Goal: Information Seeking & Learning: Learn about a topic

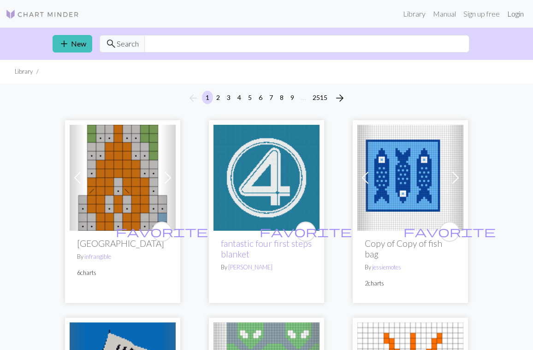
click at [515, 13] on link "Login" at bounding box center [515, 14] width 24 height 18
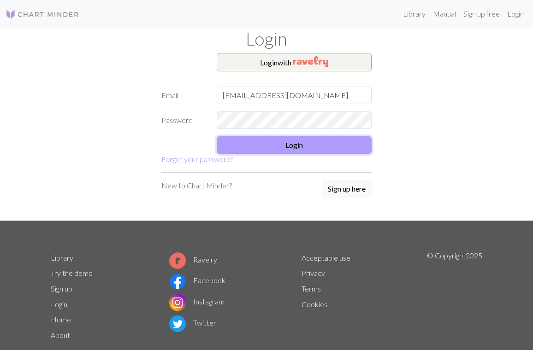
click at [323, 148] on button "Login" at bounding box center [294, 145] width 155 height 18
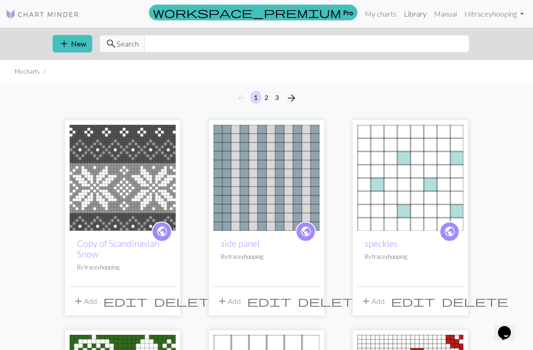
click at [416, 12] on link "Library" at bounding box center [415, 14] width 30 height 18
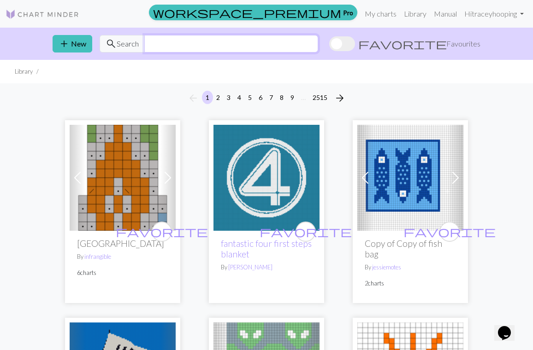
click at [175, 46] on input "text" at bounding box center [231, 44] width 174 height 18
click at [196, 43] on input "text" at bounding box center [231, 44] width 174 height 18
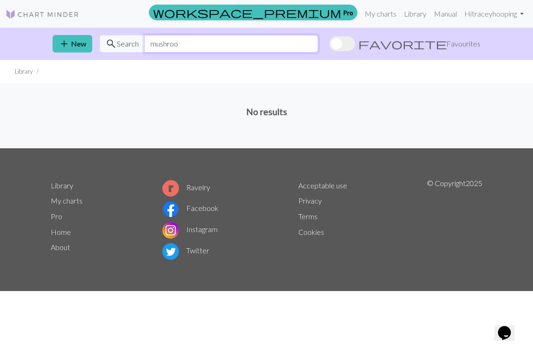
click at [180, 44] on input "mushroo" at bounding box center [231, 44] width 174 height 18
type input "mushroom"
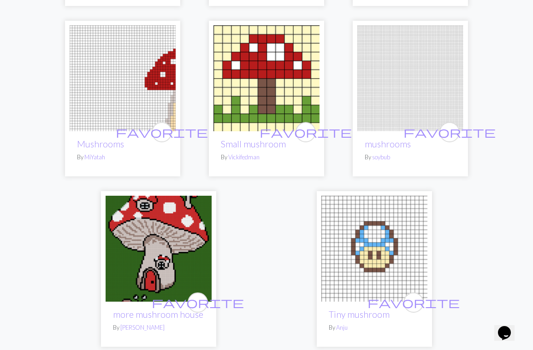
scroll to position [3076, 0]
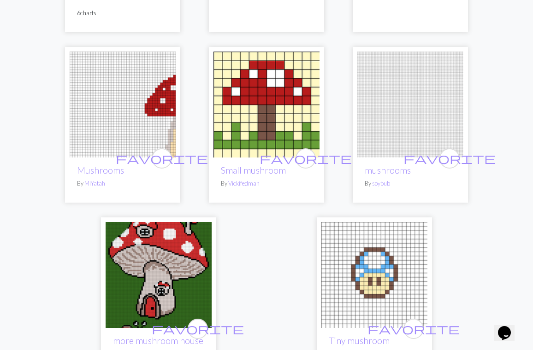
click at [271, 134] on img at bounding box center [266, 105] width 106 height 106
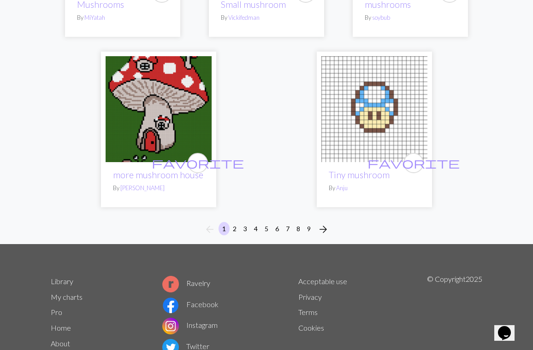
scroll to position [3279, 0]
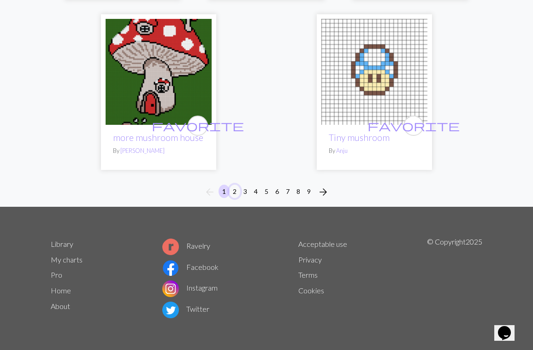
drag, startPoint x: 235, startPoint y: 194, endPoint x: 242, endPoint y: 189, distance: 7.9
click at [236, 193] on button "2" at bounding box center [234, 191] width 11 height 13
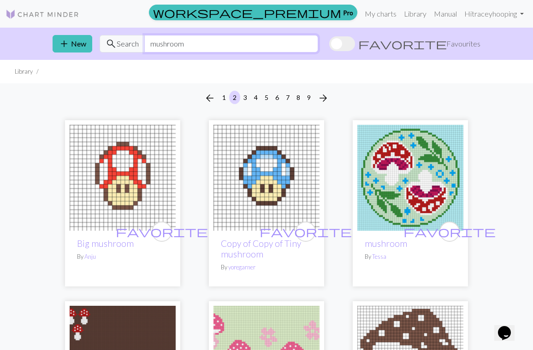
drag, startPoint x: 208, startPoint y: 42, endPoint x: 149, endPoint y: 44, distance: 59.0
click at [149, 44] on input "mushroom" at bounding box center [231, 44] width 174 height 18
type input "falling leaves"
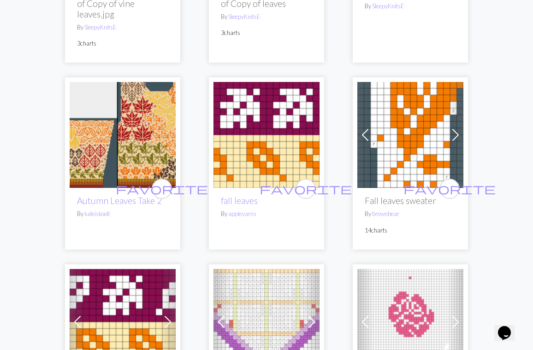
scroll to position [1727, 0]
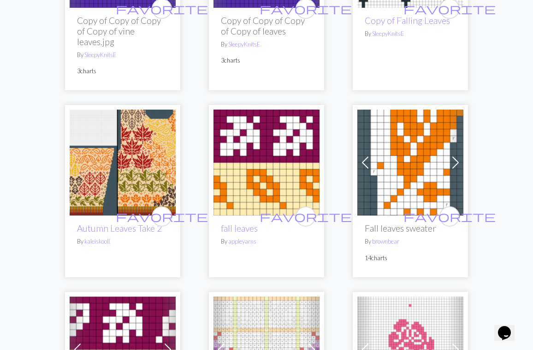
click at [271, 126] on img at bounding box center [266, 163] width 106 height 106
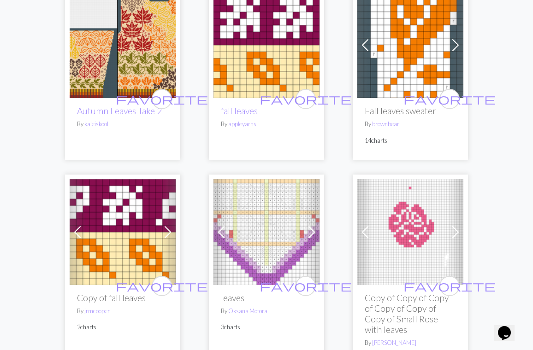
scroll to position [1811, 0]
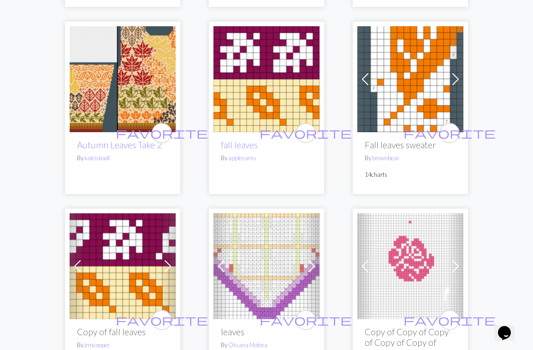
click at [121, 250] on img at bounding box center [123, 266] width 106 height 106
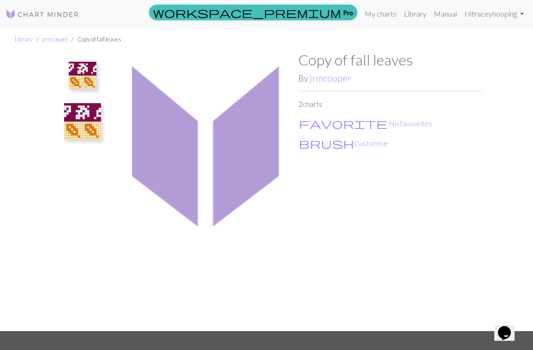
click at [75, 71] on img at bounding box center [83, 76] width 28 height 28
